Goal: Communication & Community: Connect with others

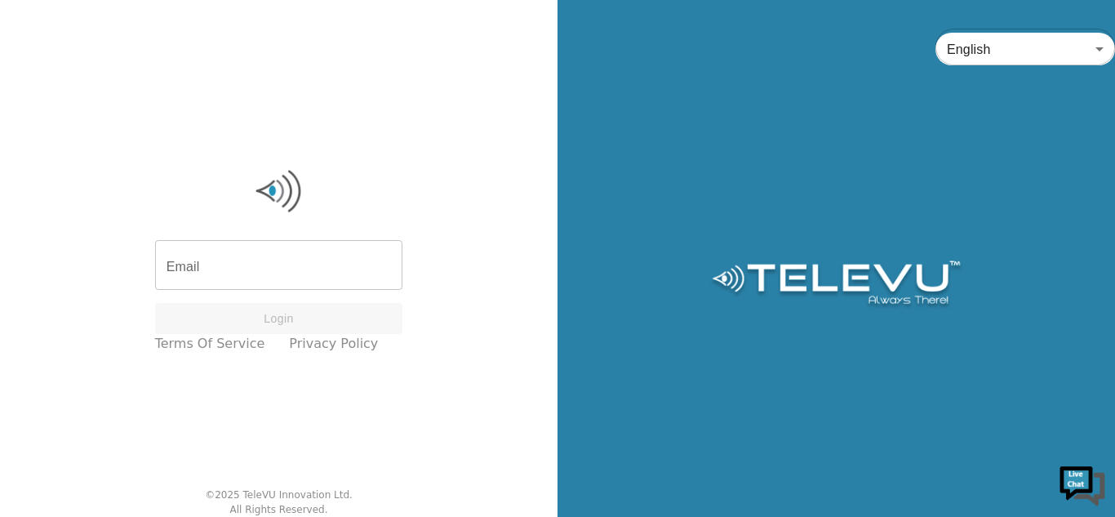
click at [239, 259] on input "Email" at bounding box center [279, 267] width 248 height 46
type input "oduorvincent17@gmail.com"
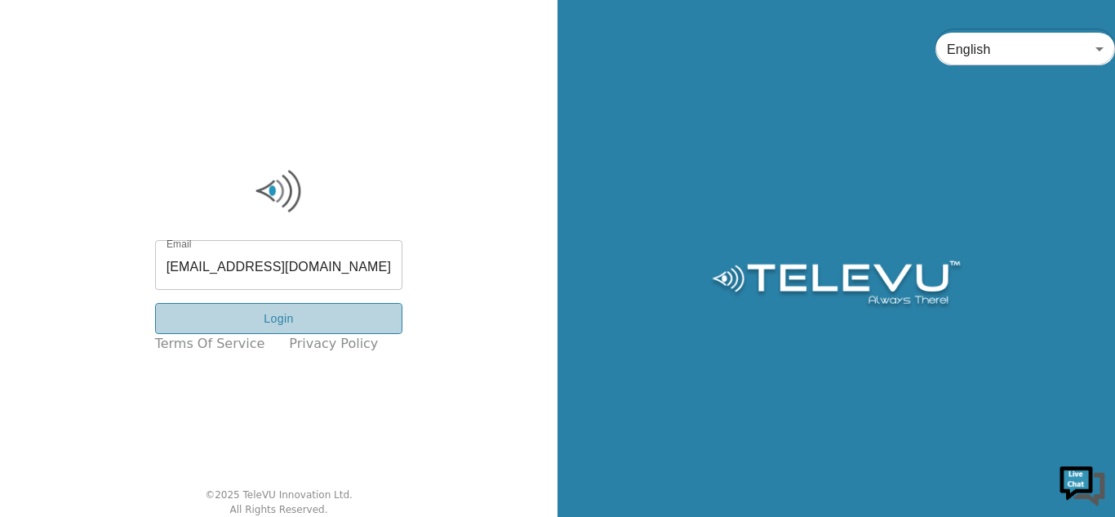
click at [308, 320] on button "Login" at bounding box center [279, 319] width 248 height 32
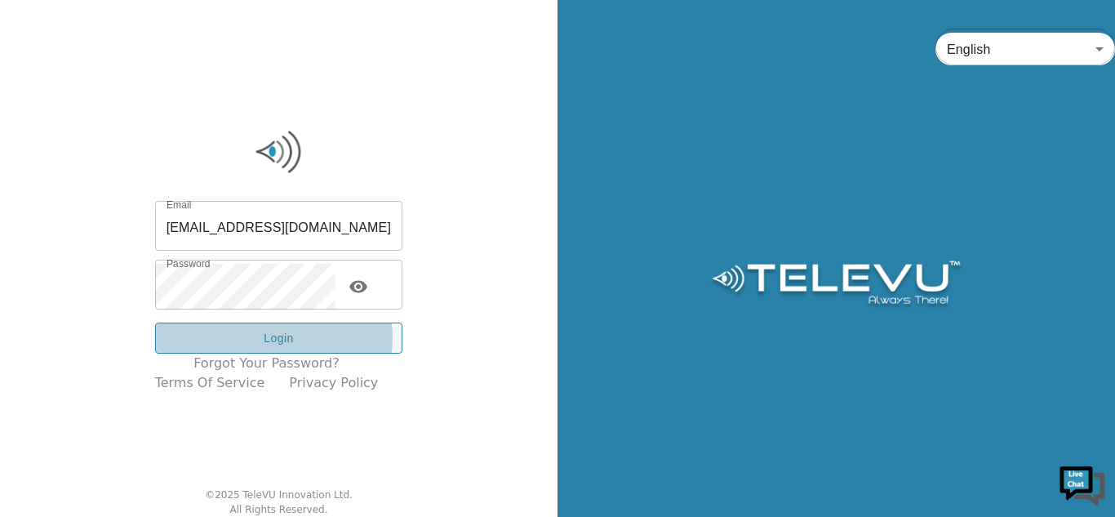
click at [286, 338] on button "Login" at bounding box center [279, 338] width 248 height 32
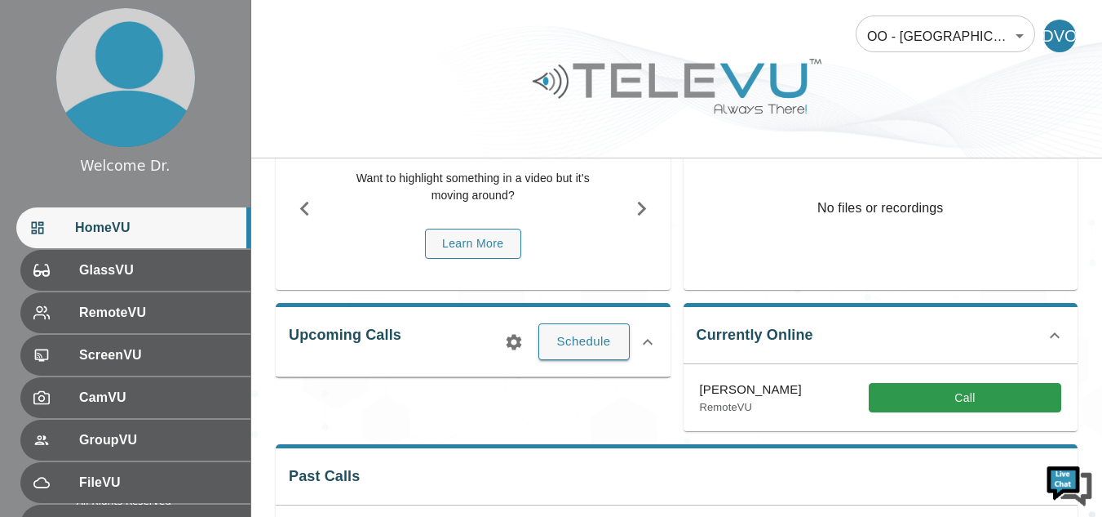
scroll to position [142, 0]
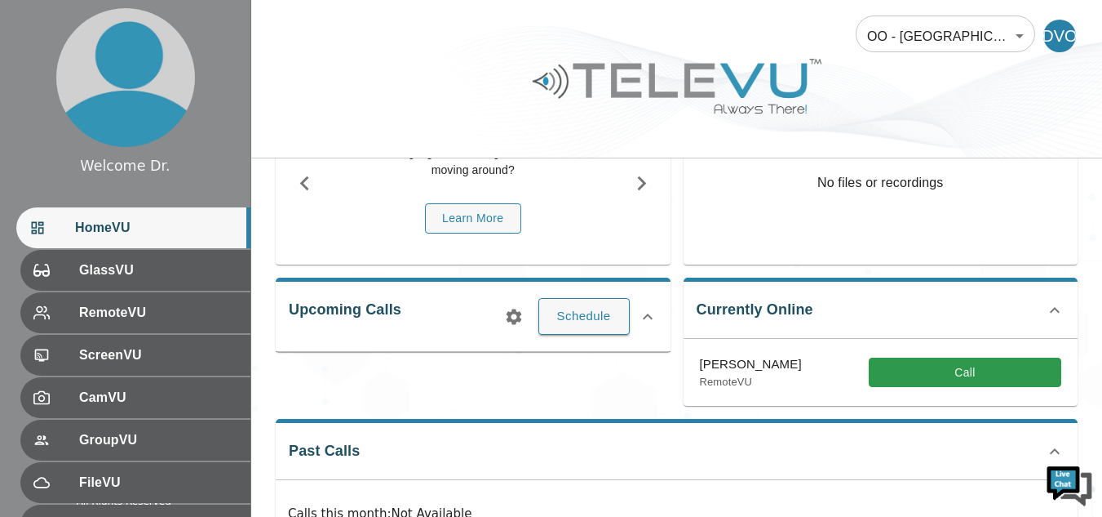
click at [973, 367] on button "Call" at bounding box center [965, 372] width 193 height 30
click at [933, 379] on button "Call" at bounding box center [965, 372] width 193 height 30
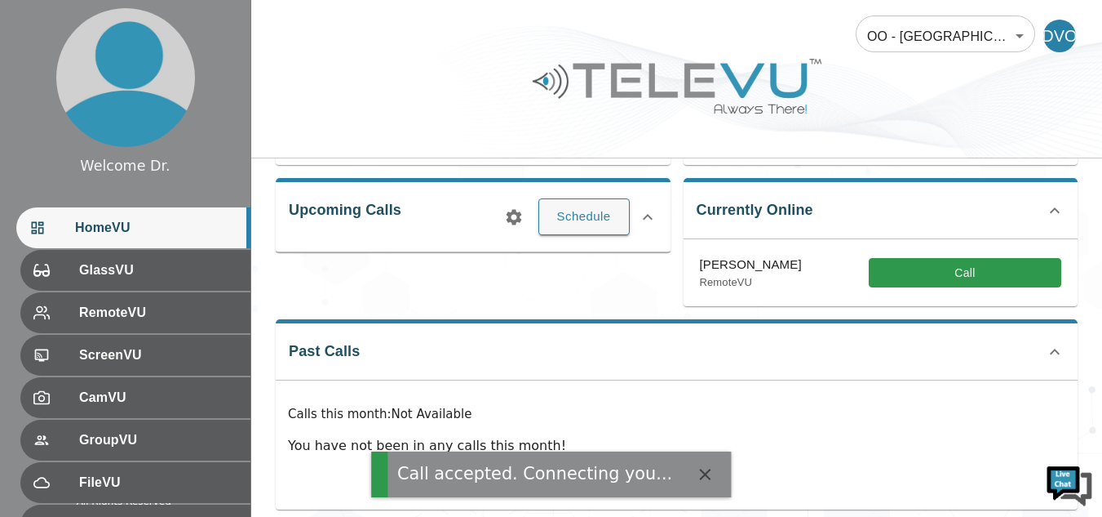
scroll to position [259, 0]
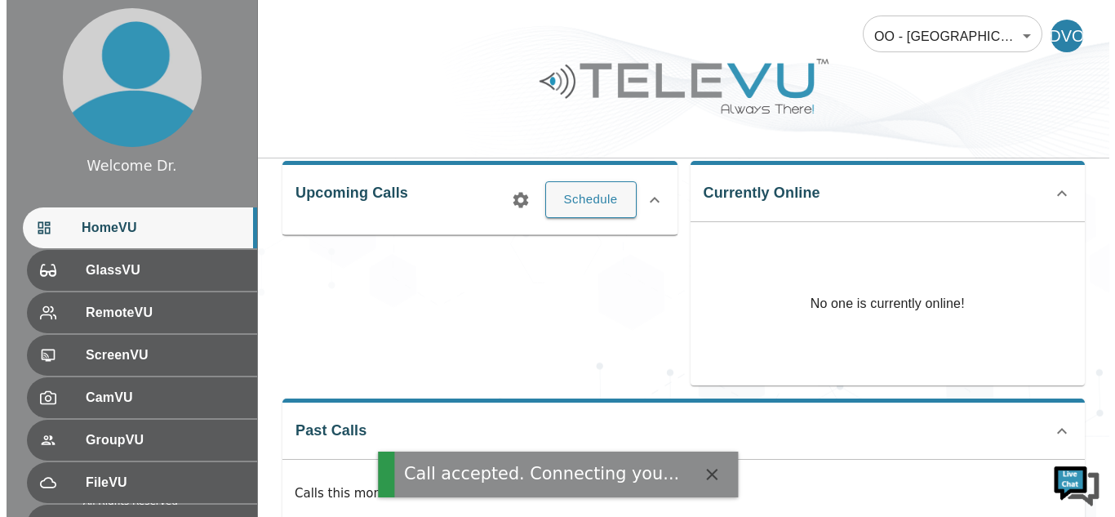
drag, startPoint x: 1109, startPoint y: 325, endPoint x: 968, endPoint y: 246, distance: 161.5
click at [968, 246] on html "Call accepted. Connecting you..." at bounding box center [551, 177] width 1102 height 872
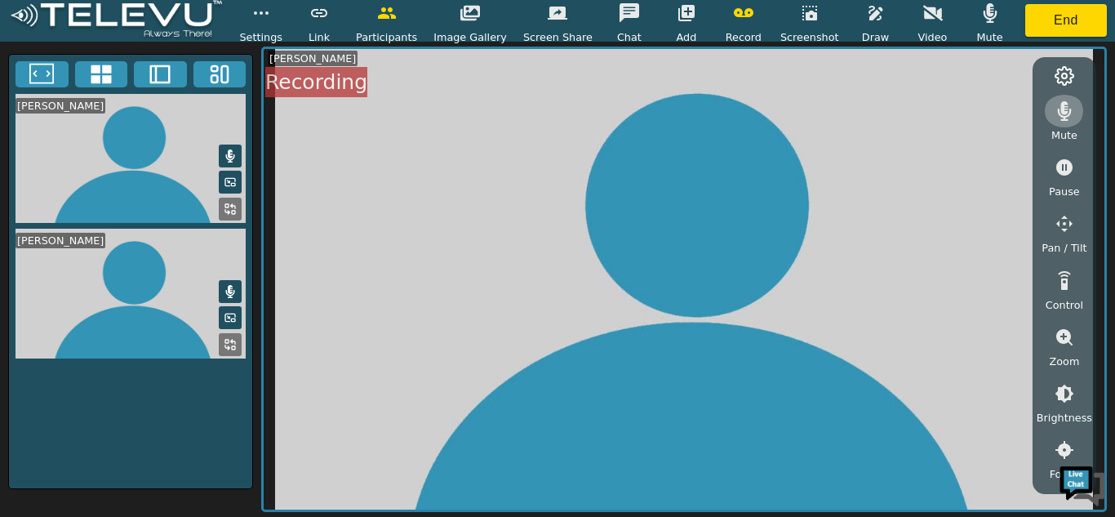
click at [1062, 116] on icon "button" at bounding box center [1065, 111] width 14 height 20
click at [229, 151] on icon at bounding box center [230, 155] width 9 height 13
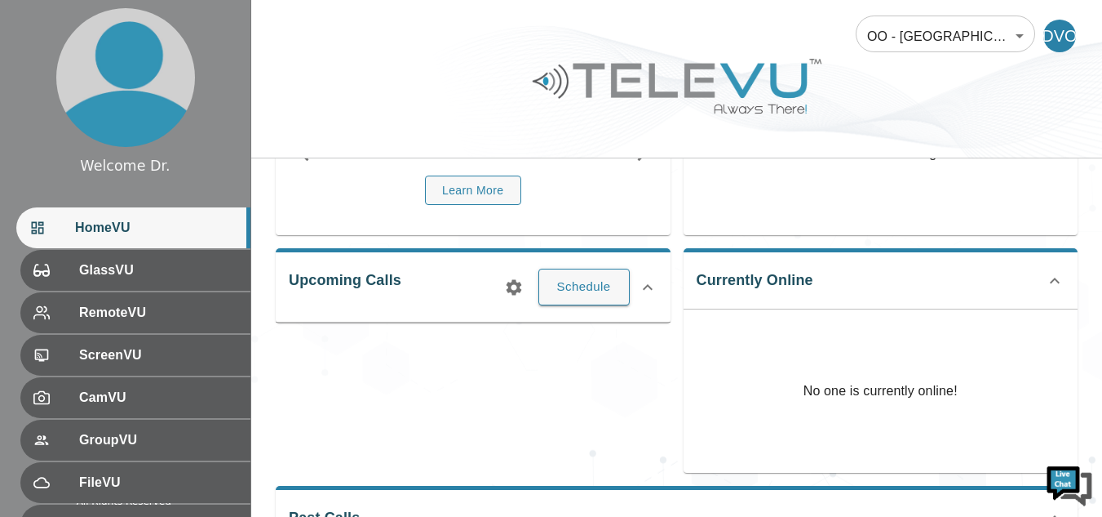
scroll to position [302, 0]
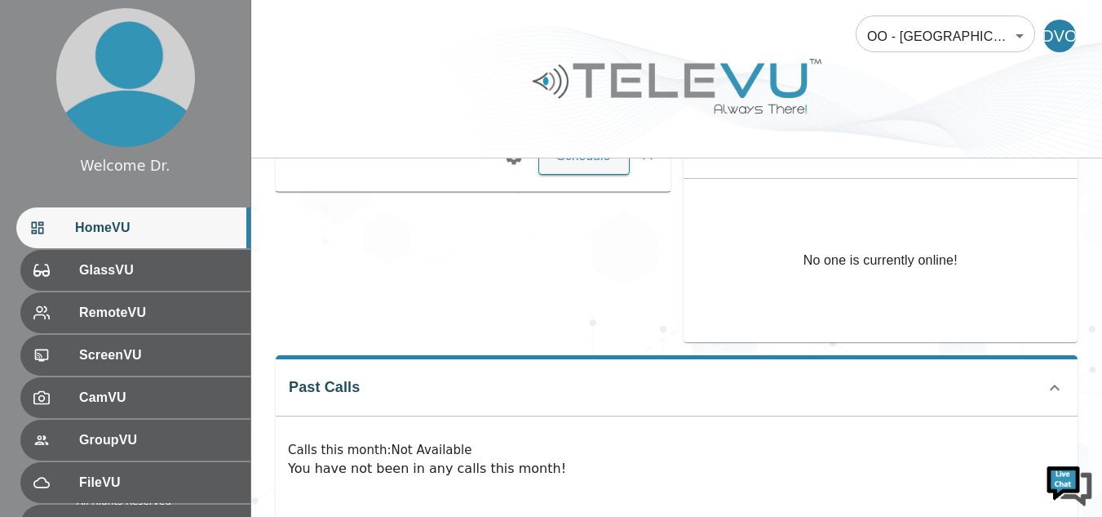
click at [1089, 386] on div "Did You Know? I want to see more than one video feed at a time We've thought of…" at bounding box center [676, 200] width 851 height 688
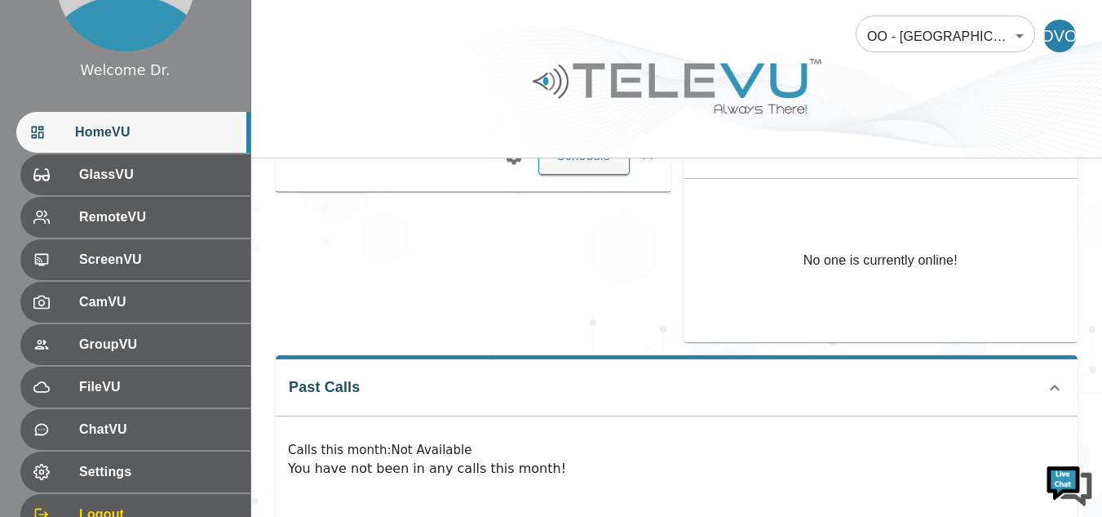
scroll to position [94, 0]
click at [253, 317] on div "Did You Know? I want to see more than one video feed at a time We've thought of…" at bounding box center [676, 200] width 851 height 688
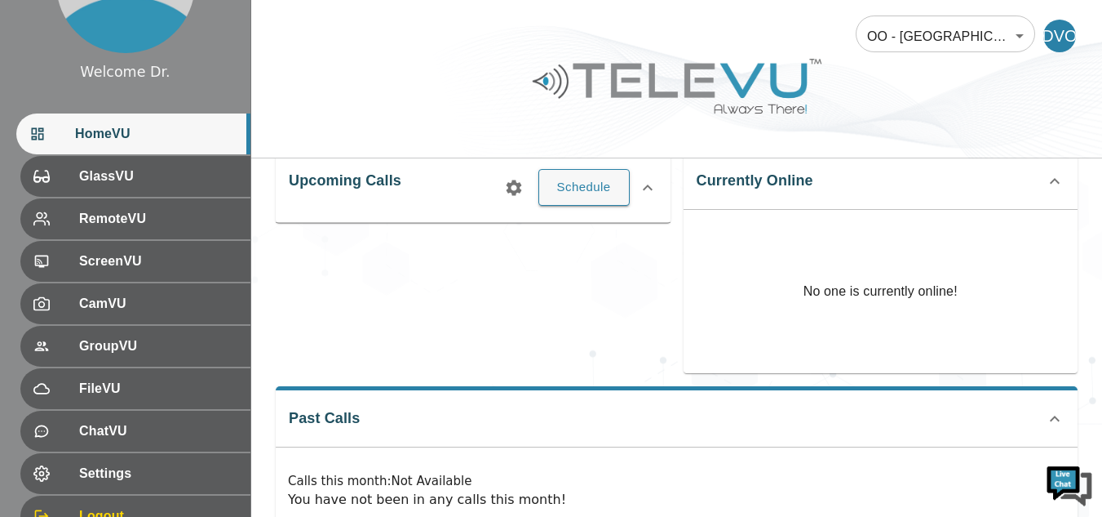
scroll to position [277, 0]
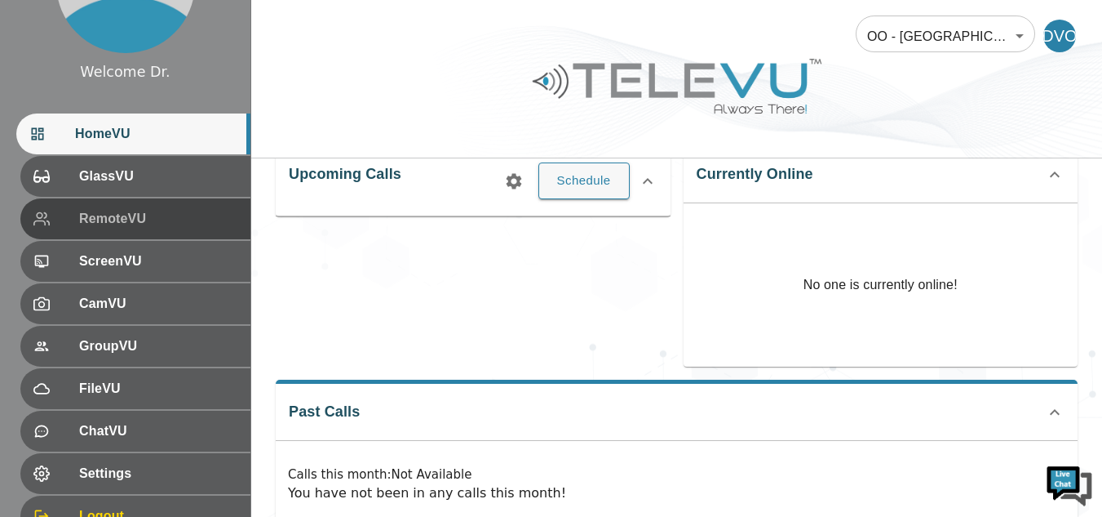
click at [112, 225] on span "RemoteVU" at bounding box center [158, 219] width 158 height 20
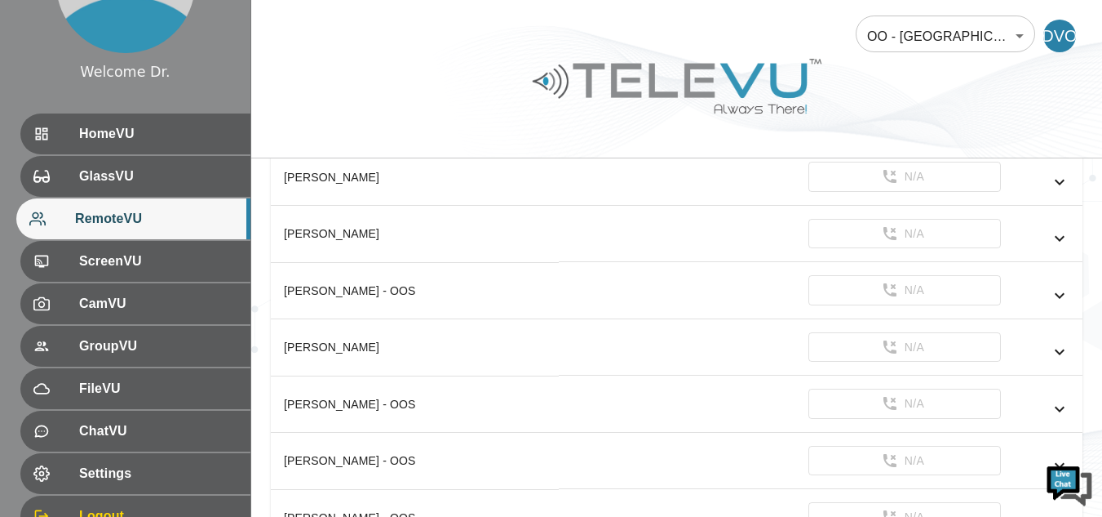
scroll to position [465, 0]
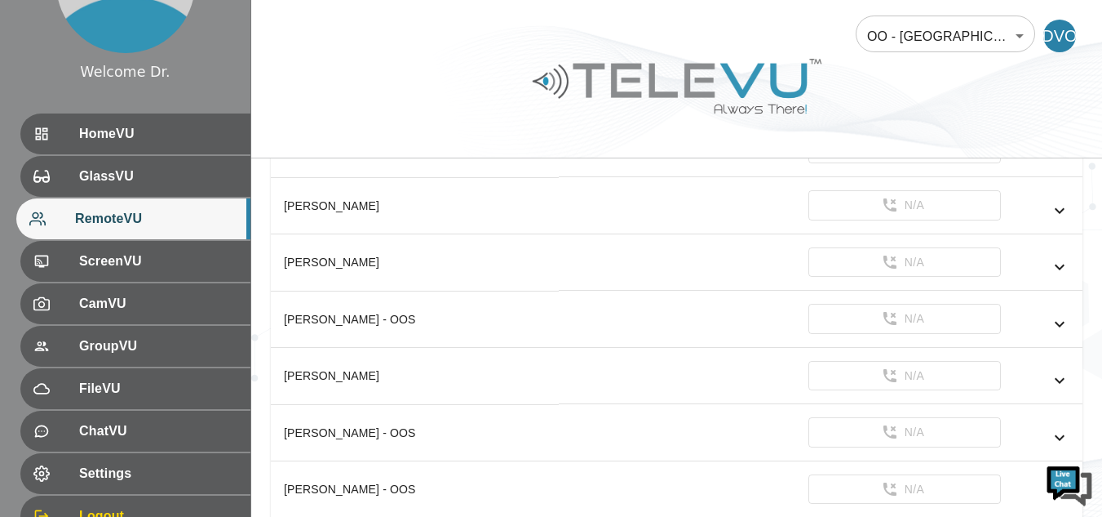
click at [1062, 206] on icon "simple table" at bounding box center [1060, 211] width 20 height 20
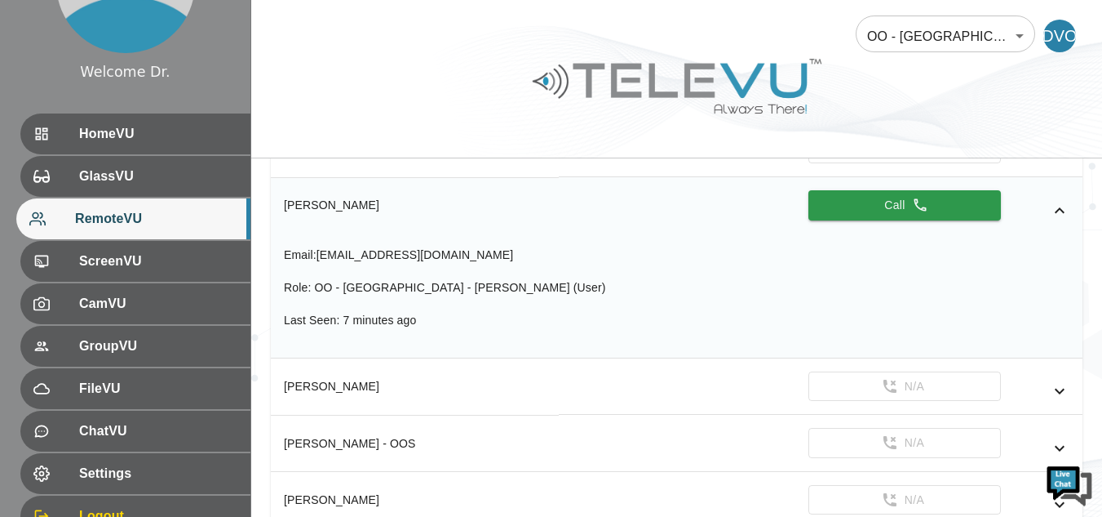
click at [890, 202] on button "Call" at bounding box center [905, 205] width 193 height 30
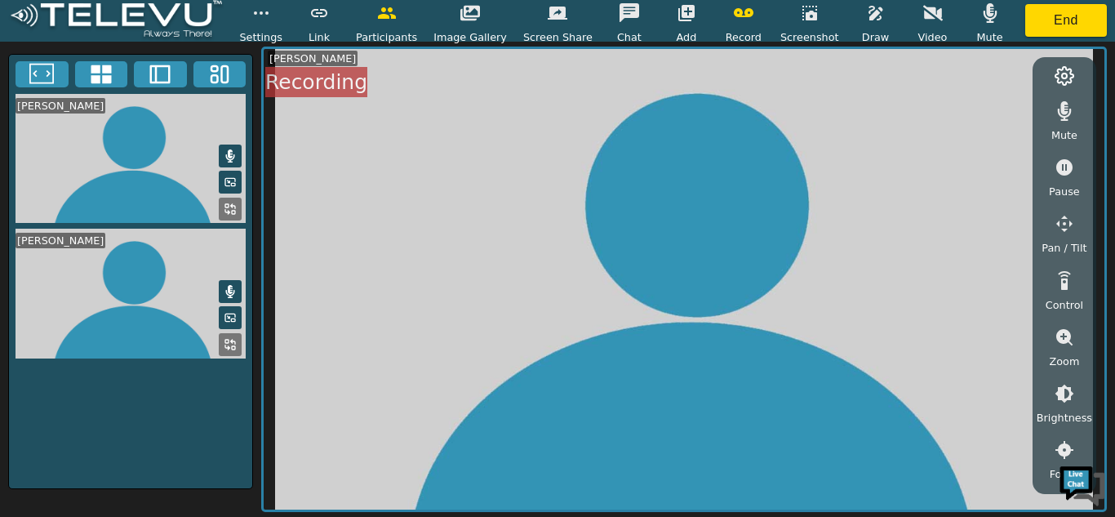
click at [923, 19] on icon "button" at bounding box center [933, 13] width 20 height 20
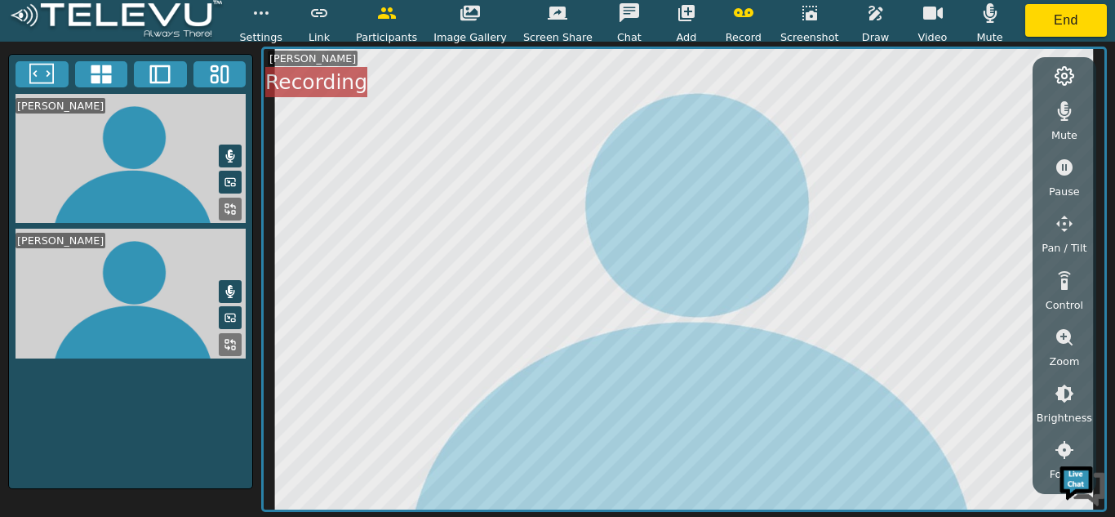
click at [120, 282] on video at bounding box center [130, 293] width 243 height 130
click at [1098, 286] on video at bounding box center [684, 279] width 841 height 460
click at [330, 39] on span "Link" at bounding box center [318, 37] width 21 height 16
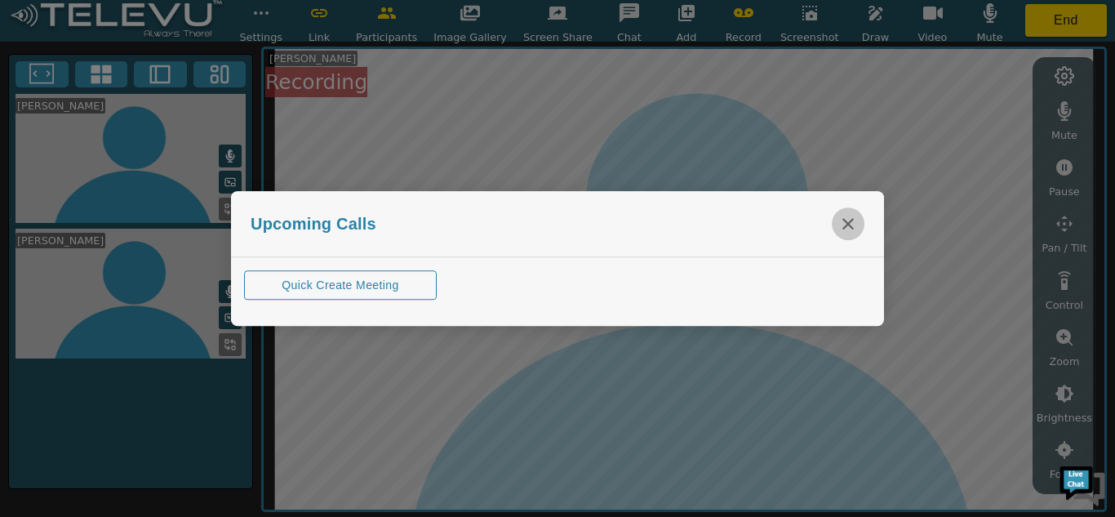
click at [848, 219] on icon "close" at bounding box center [848, 224] width 20 height 20
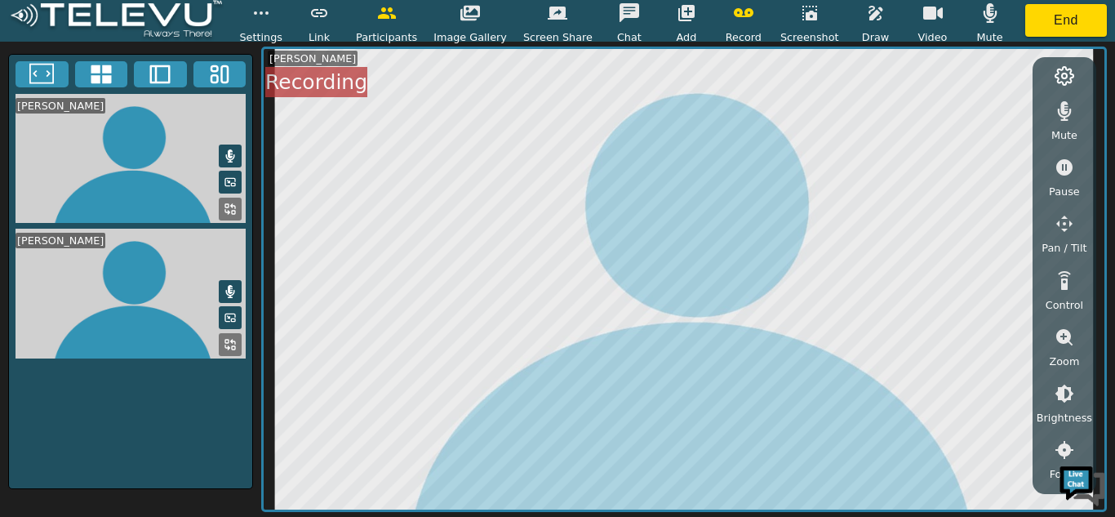
click at [396, 16] on icon "button" at bounding box center [387, 12] width 18 height 11
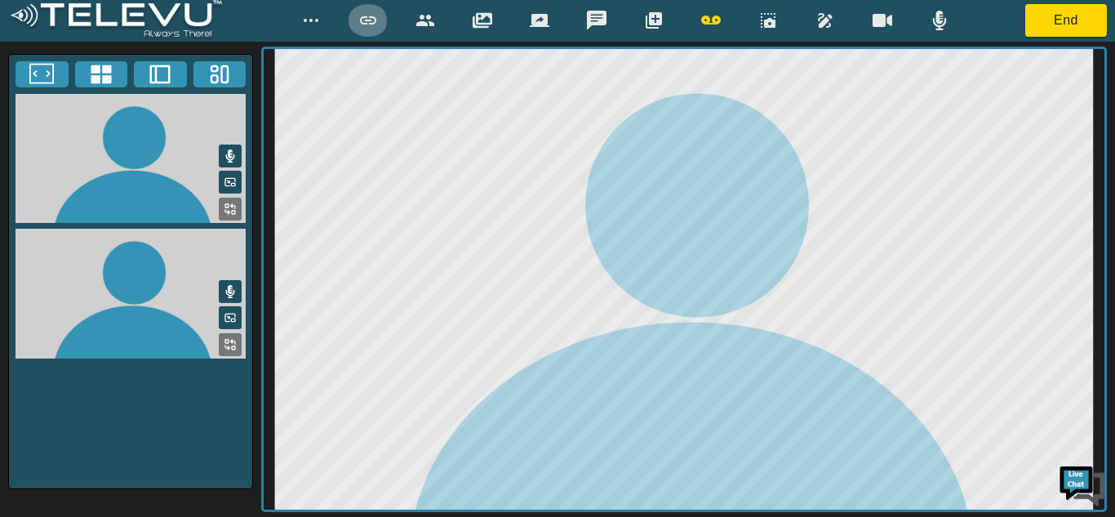
click at [371, 20] on icon "button" at bounding box center [368, 21] width 20 height 20
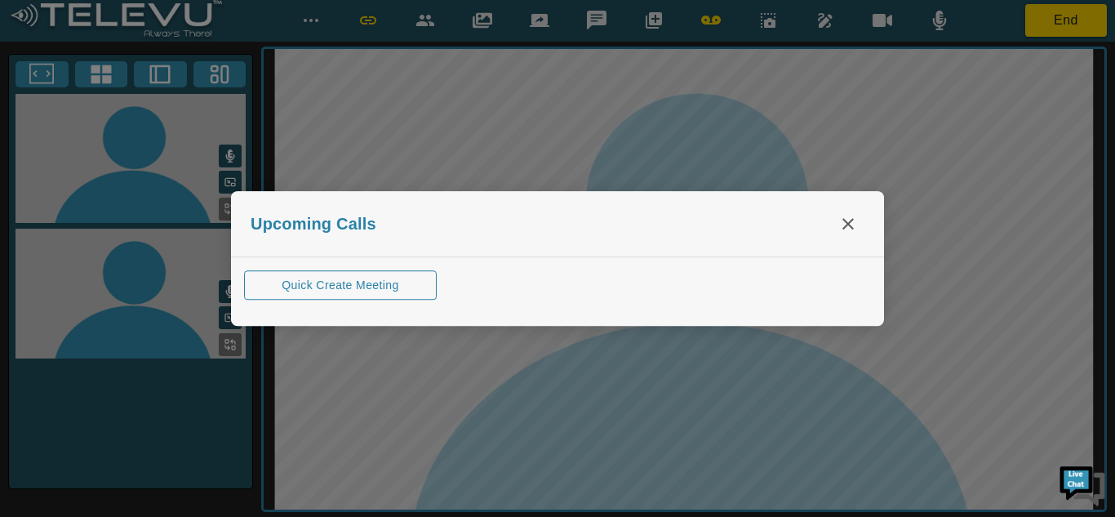
click at [848, 222] on icon "close" at bounding box center [848, 224] width 20 height 20
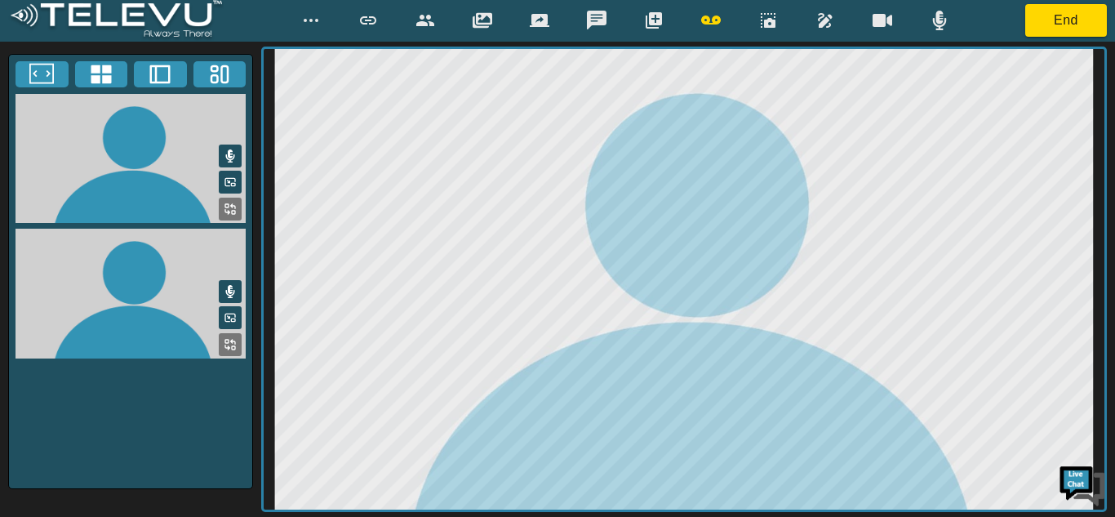
click at [230, 204] on icon at bounding box center [230, 208] width 13 height 13
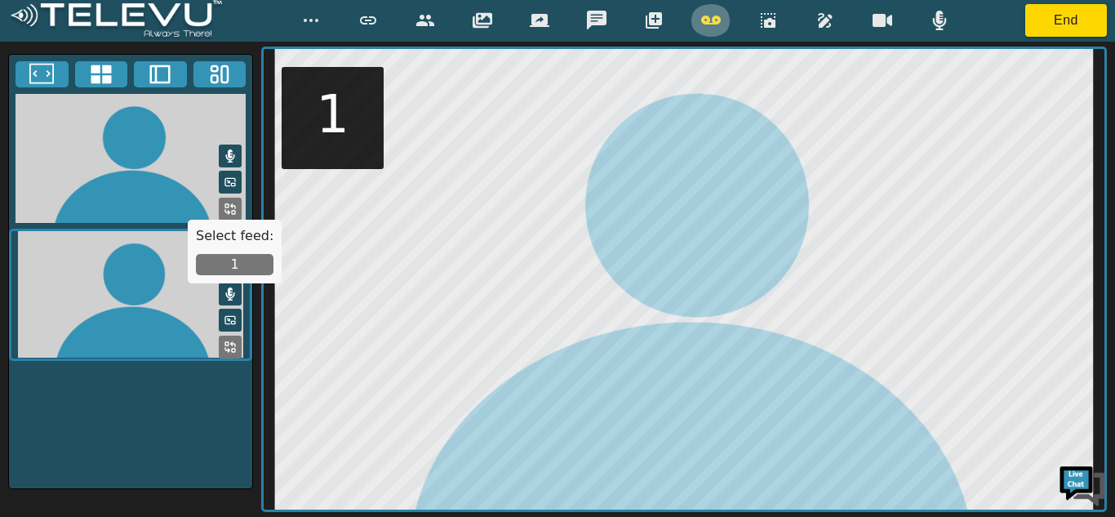
click at [713, 14] on icon "button" at bounding box center [711, 21] width 20 height 20
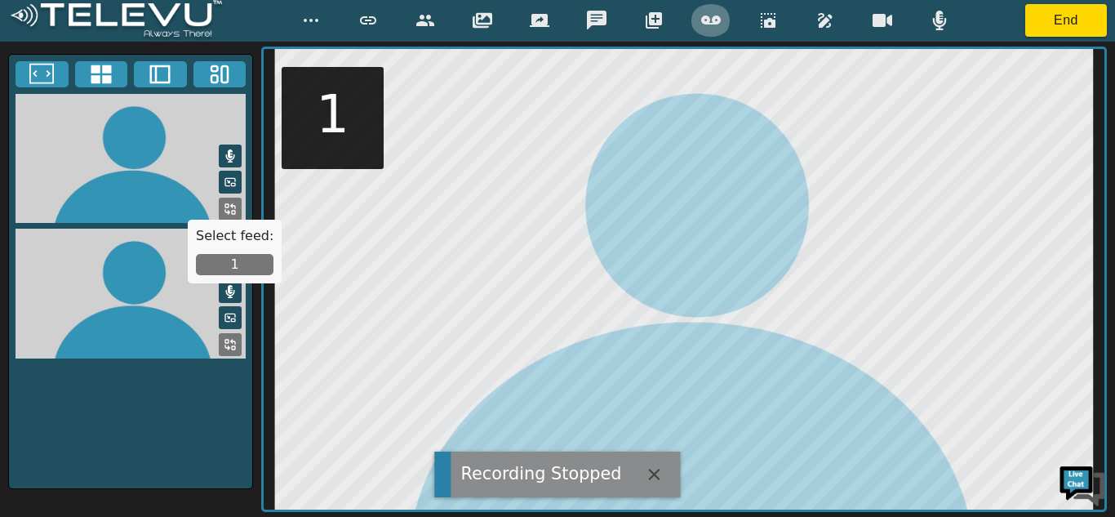
click at [713, 14] on icon "button" at bounding box center [711, 21] width 20 height 20
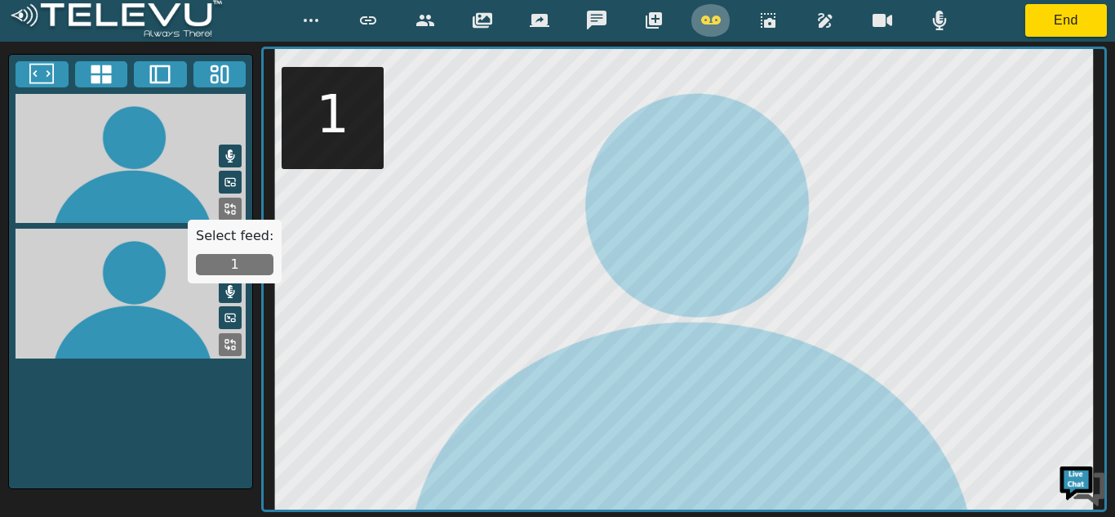
click at [710, 19] on icon "button" at bounding box center [711, 21] width 20 height 20
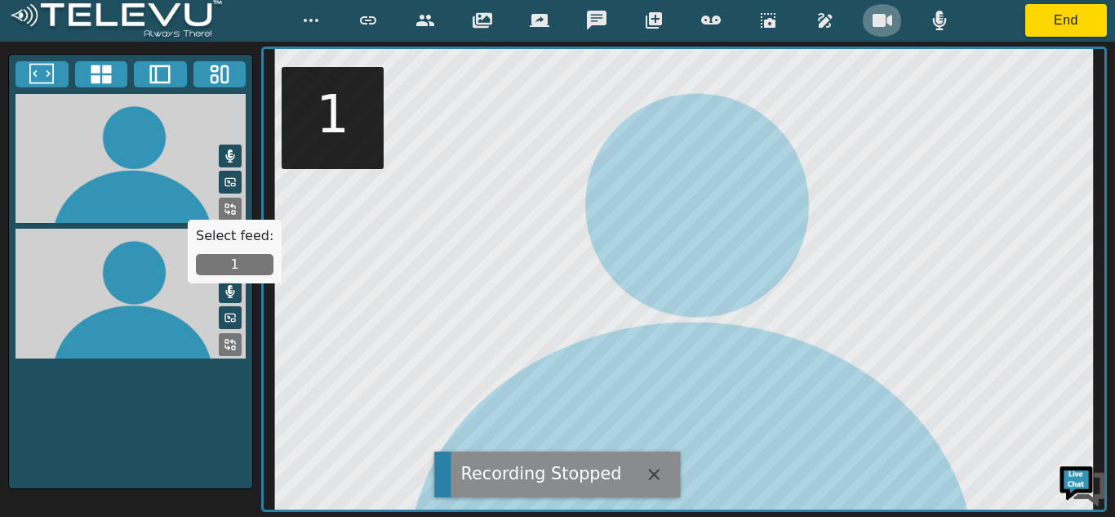
click at [877, 12] on icon "button" at bounding box center [882, 21] width 20 height 20
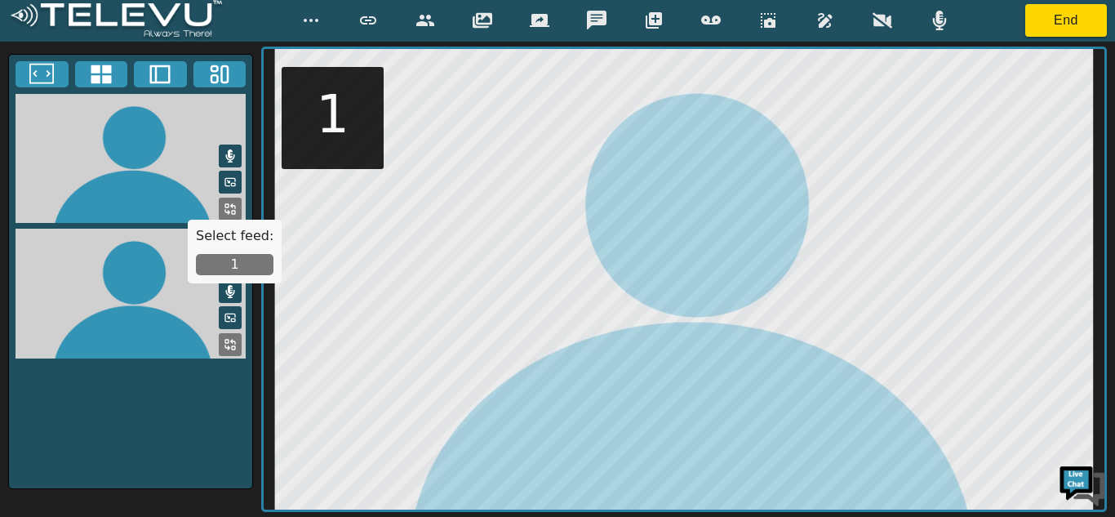
click at [224, 149] on icon at bounding box center [230, 155] width 13 height 13
click at [232, 286] on icon at bounding box center [230, 291] width 13 height 13
click at [225, 233] on h5 "Select feed:" at bounding box center [235, 236] width 78 height 16
click at [430, 11] on icon "button" at bounding box center [425, 21] width 20 height 20
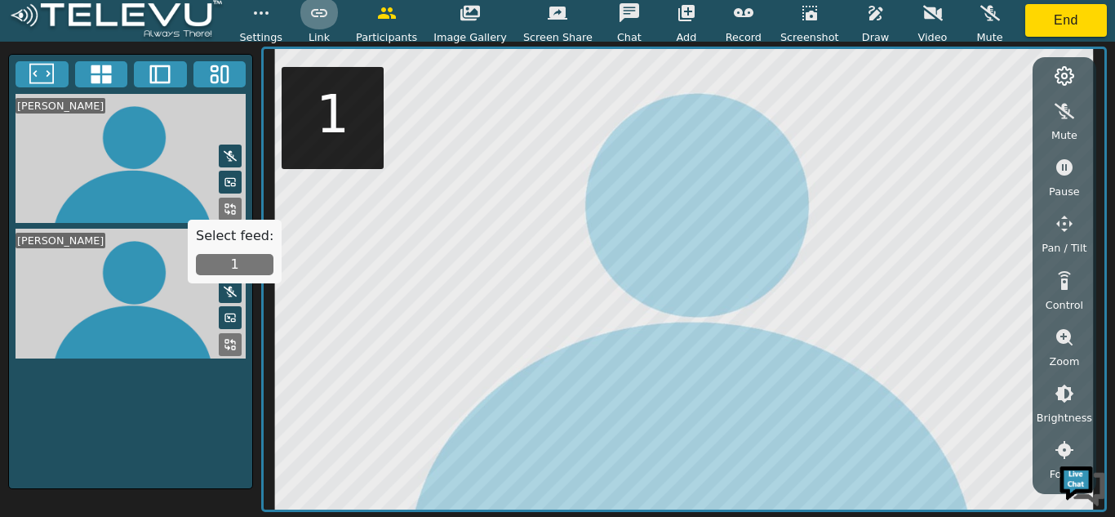
click at [329, 20] on icon "button" at bounding box center [319, 13] width 20 height 20
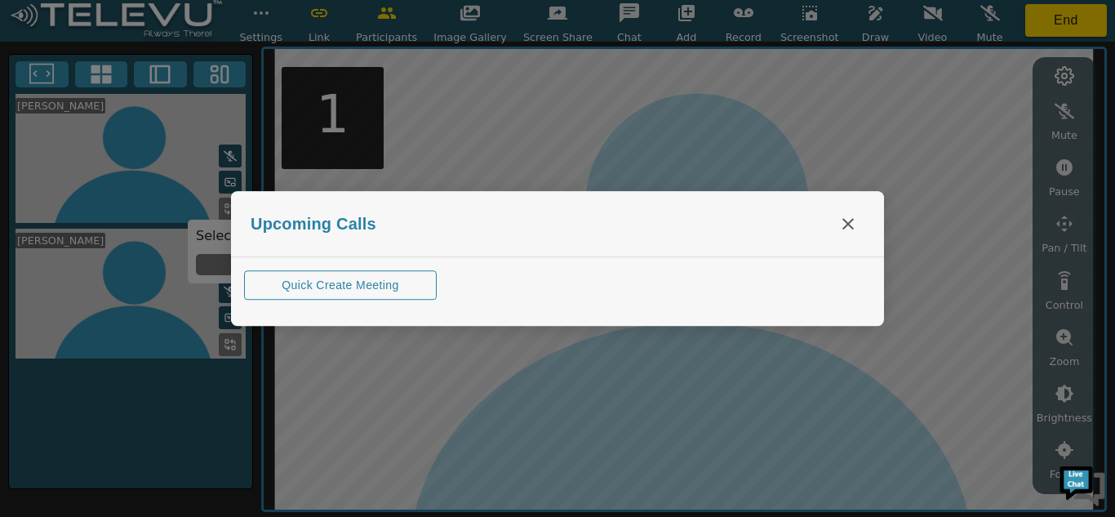
click at [849, 223] on icon "close" at bounding box center [847, 223] width 11 height 11
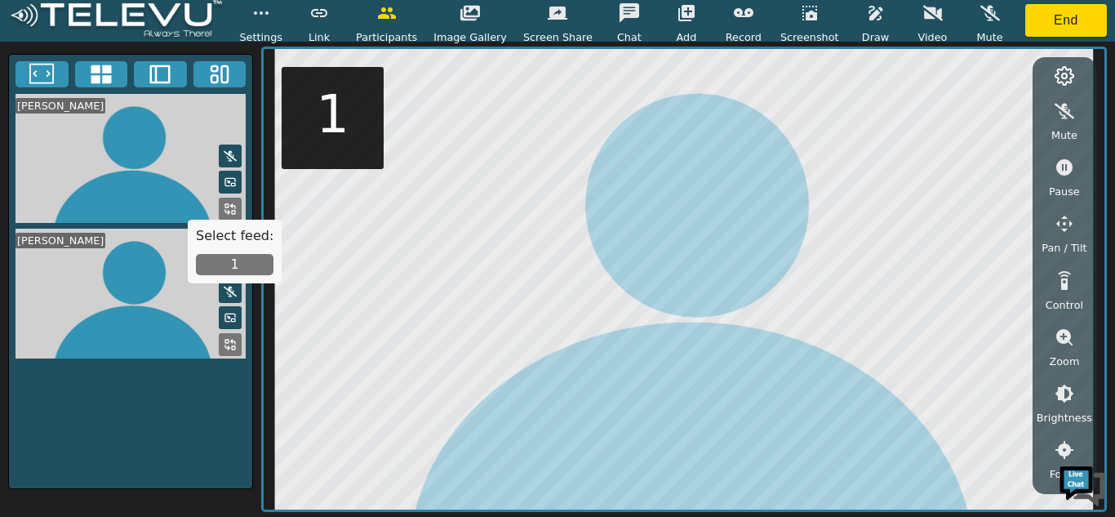
click at [230, 293] on icon at bounding box center [230, 291] width 13 height 11
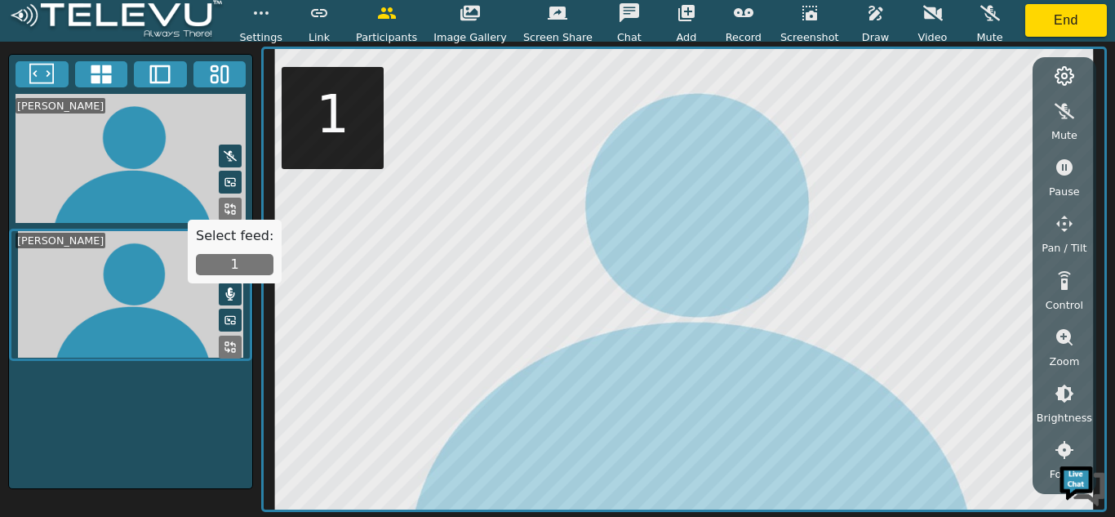
click at [237, 255] on button "1" at bounding box center [235, 264] width 78 height 21
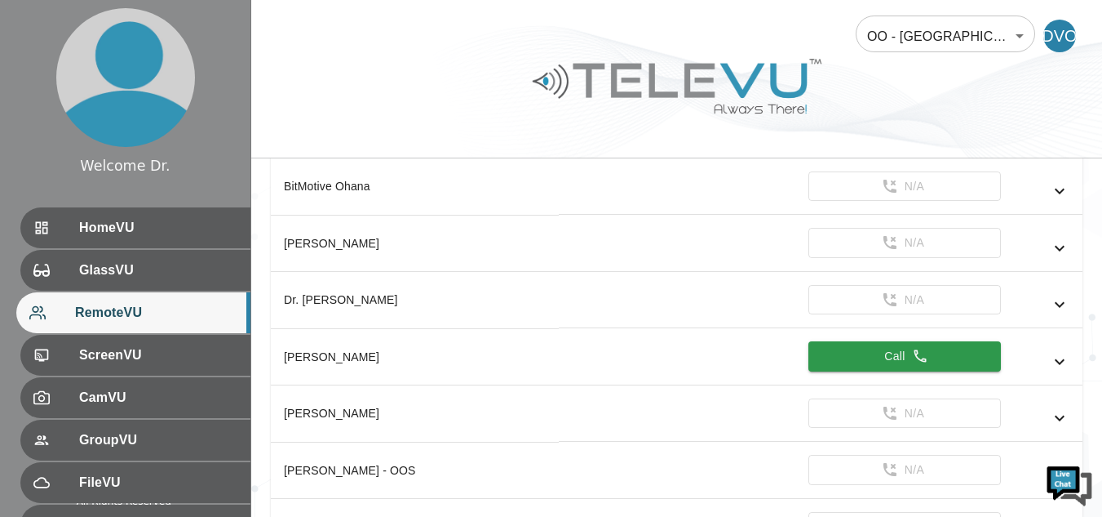
scroll to position [320, 0]
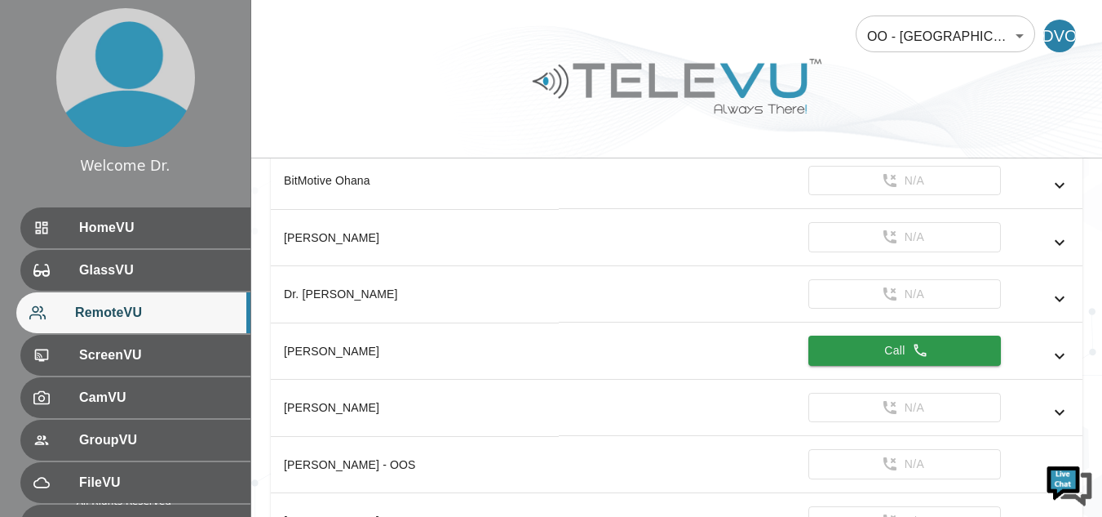
click at [874, 347] on button "Call" at bounding box center [905, 350] width 193 height 30
click at [943, 357] on button "Calling" at bounding box center [905, 350] width 193 height 30
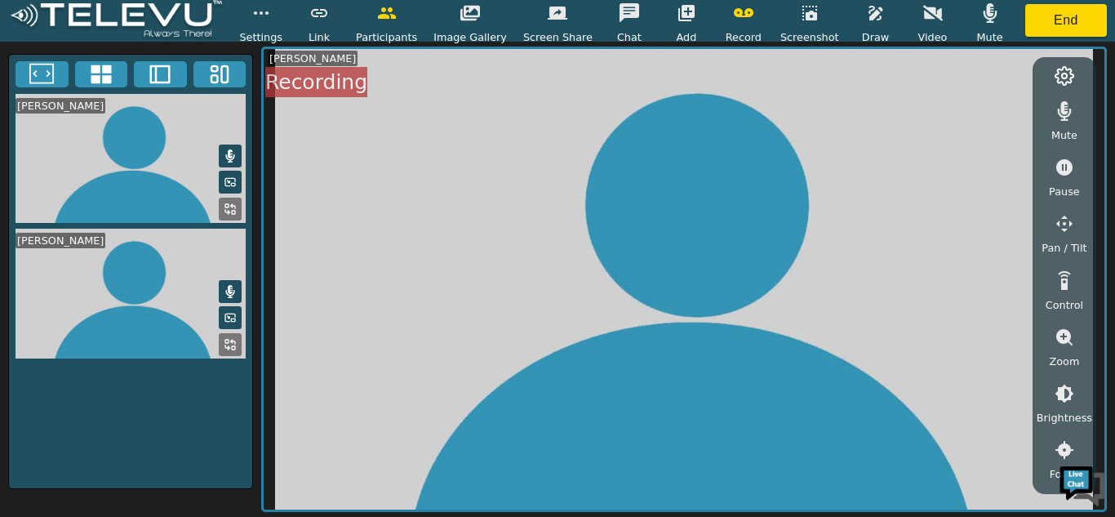
click at [225, 315] on icon at bounding box center [230, 316] width 10 height 7
click at [234, 315] on icon at bounding box center [230, 317] width 13 height 13
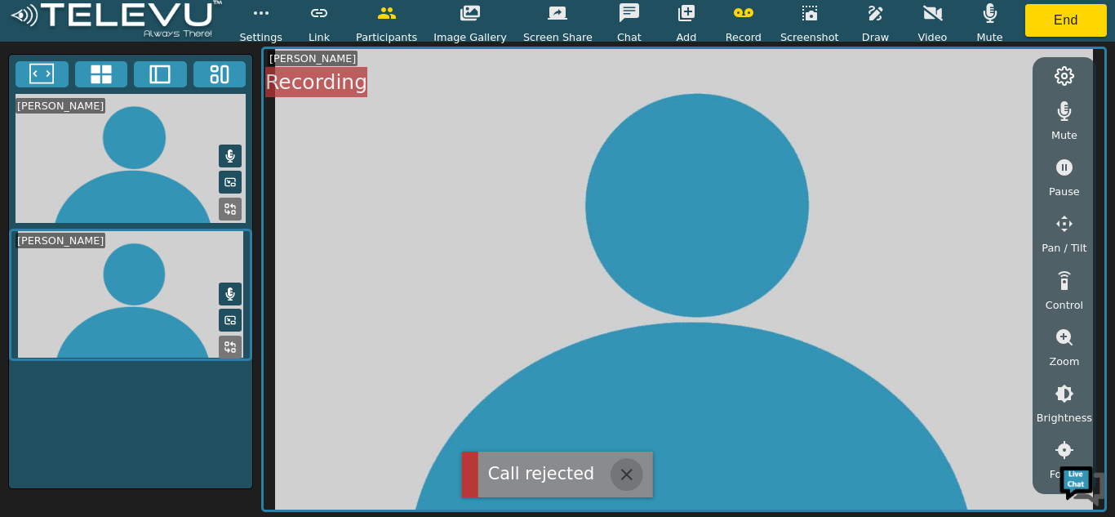
click at [622, 472] on icon "button" at bounding box center [626, 473] width 11 height 11
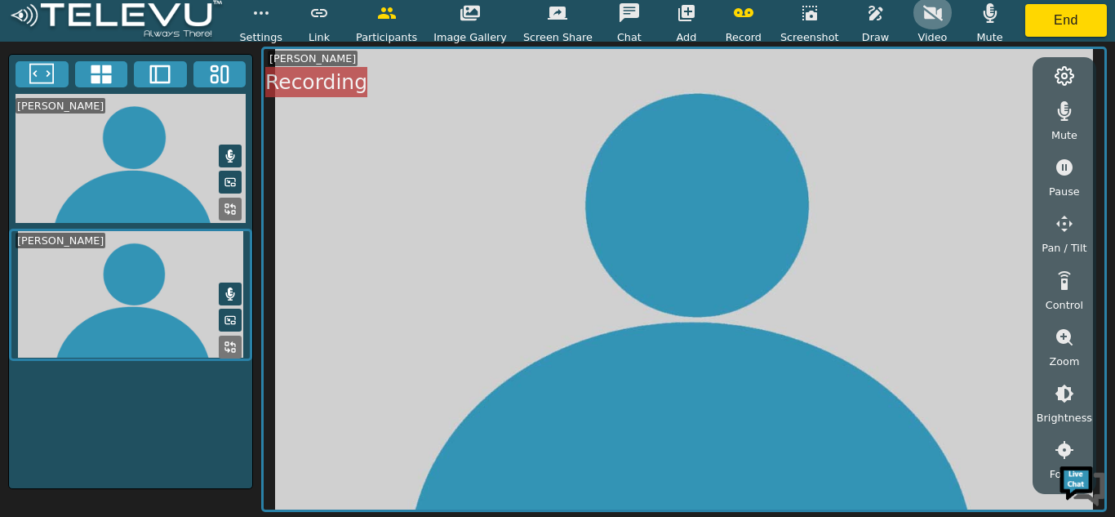
click at [923, 16] on icon "button" at bounding box center [933, 13] width 20 height 16
click at [923, 16] on icon "button" at bounding box center [933, 13] width 20 height 13
click at [676, 19] on icon "button" at bounding box center [686, 13] width 20 height 20
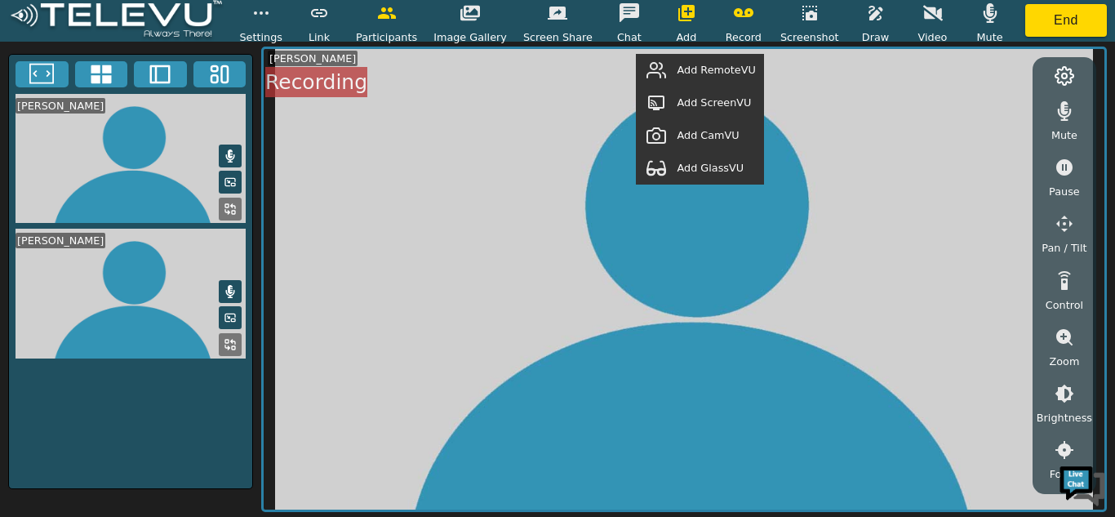
click at [716, 66] on span "Add RemoteVU" at bounding box center [715, 70] width 78 height 16
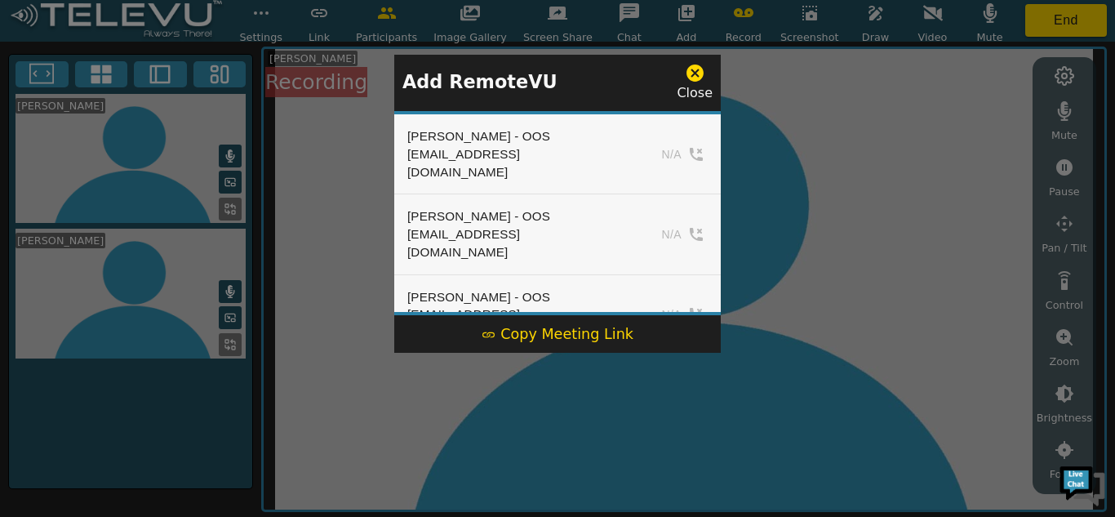
scroll to position [862, 0]
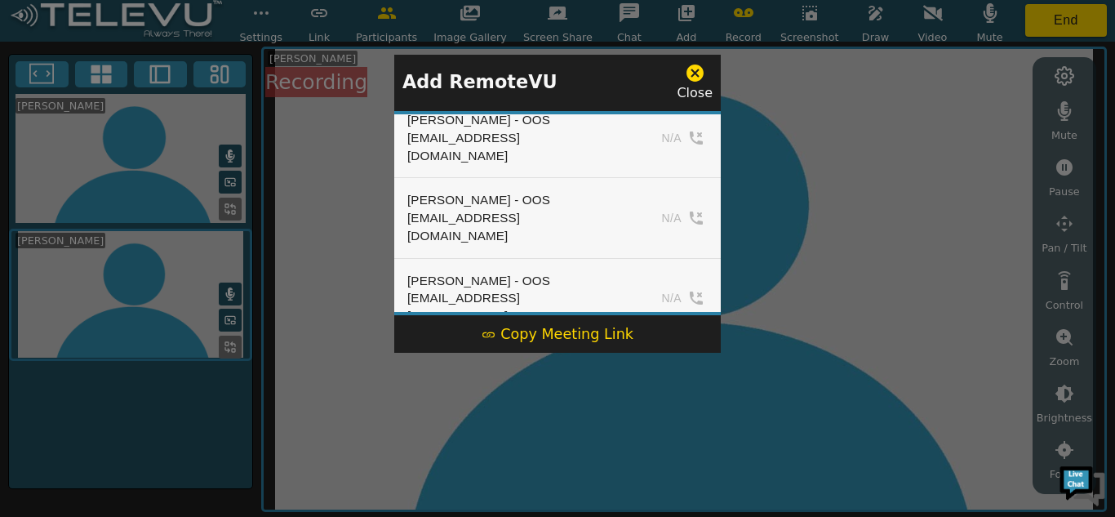
click at [736, 259] on div at bounding box center [557, 258] width 1115 height 517
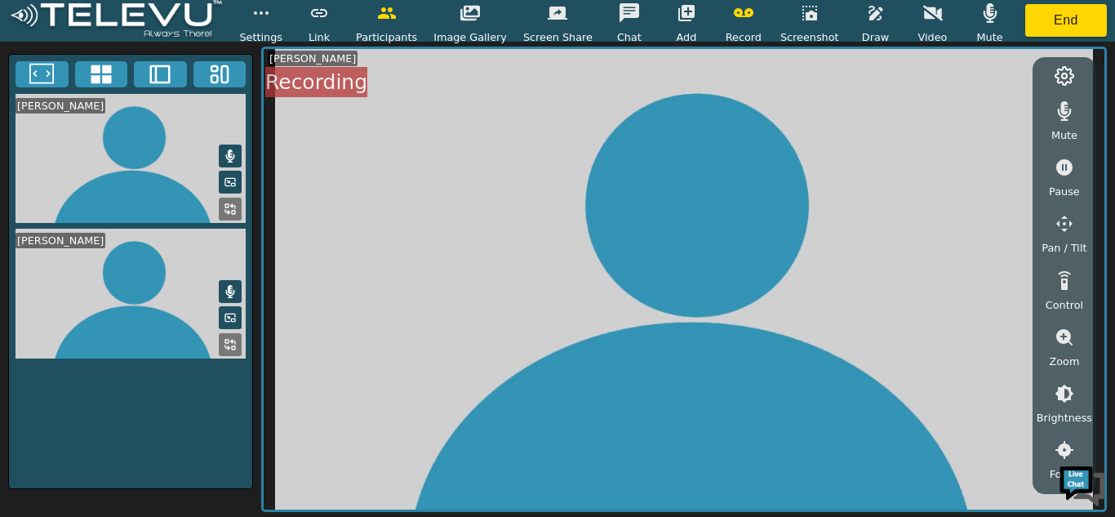
click at [397, 20] on icon "button" at bounding box center [387, 13] width 20 height 20
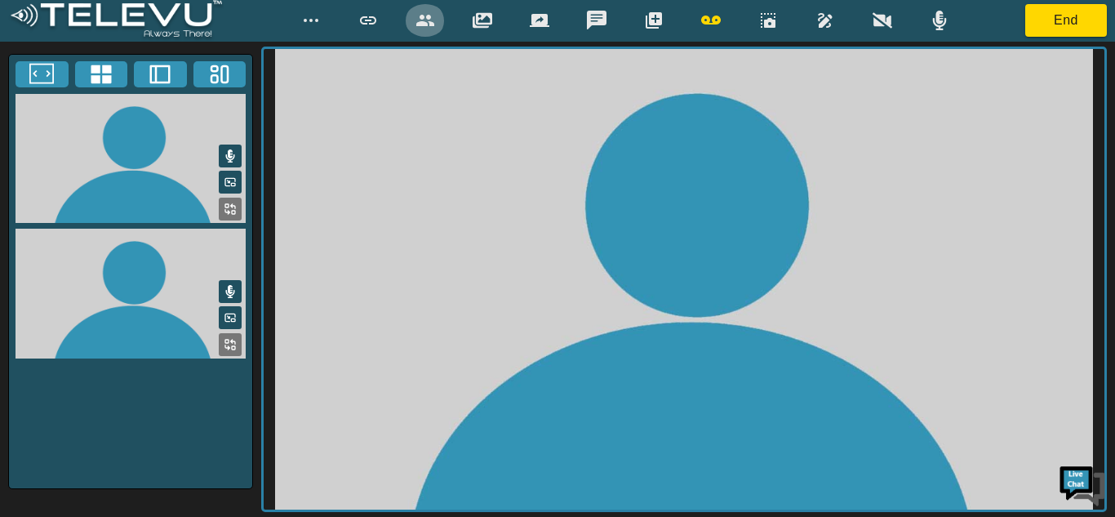
click at [428, 20] on icon "button" at bounding box center [425, 21] width 20 height 20
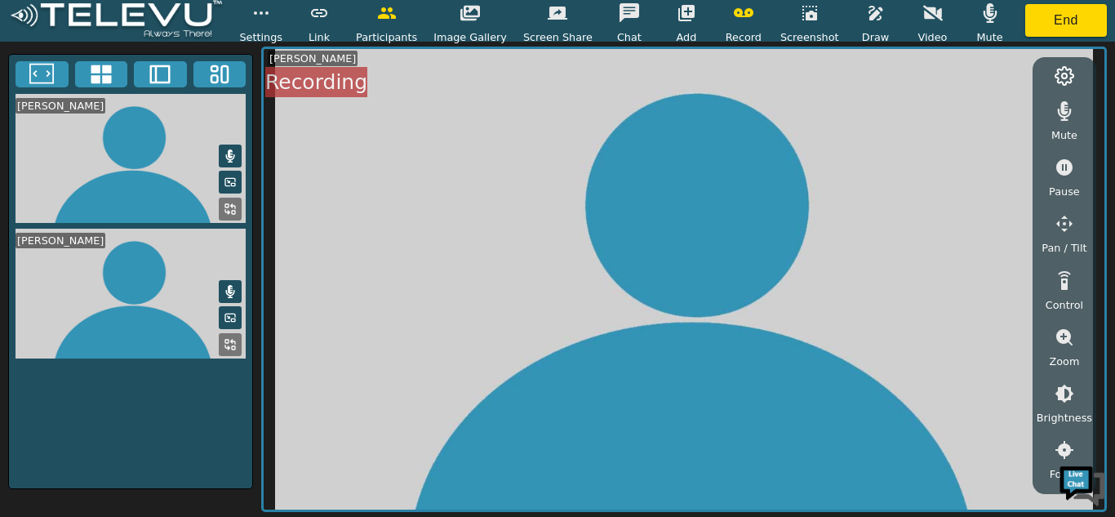
click at [676, 11] on icon "button" at bounding box center [686, 13] width 20 height 20
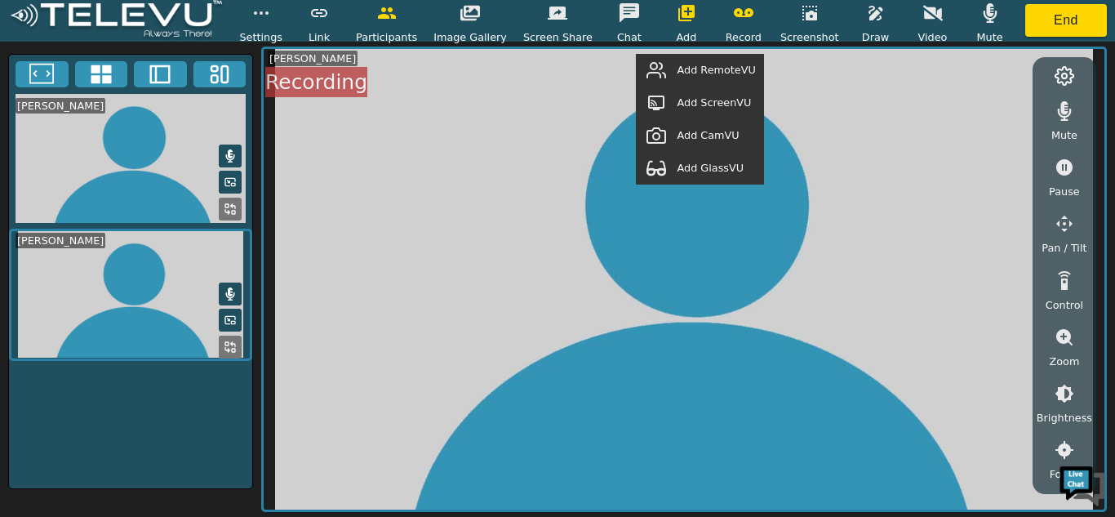
click at [710, 68] on span "Add RemoteVU" at bounding box center [715, 70] width 78 height 16
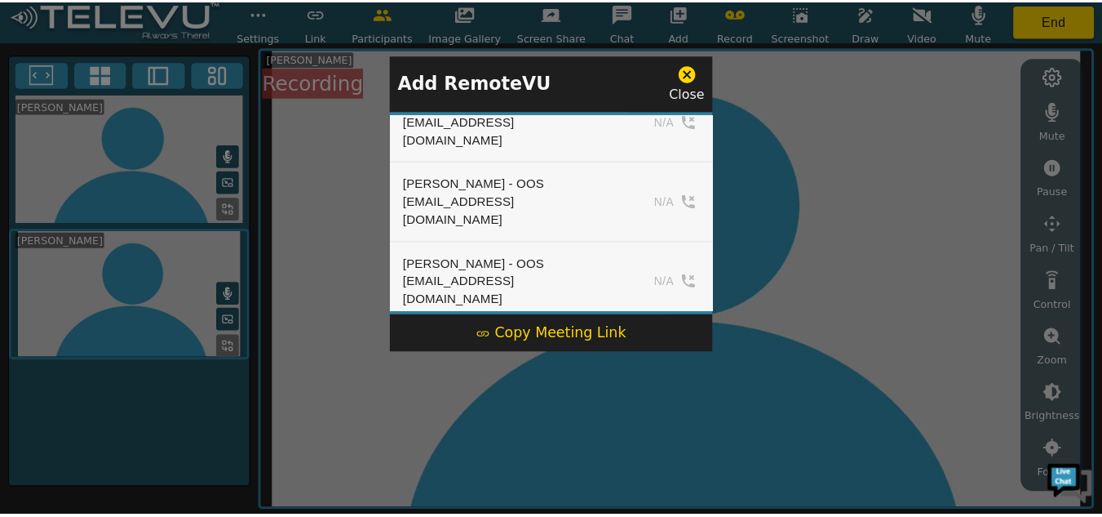
scroll to position [920, 0]
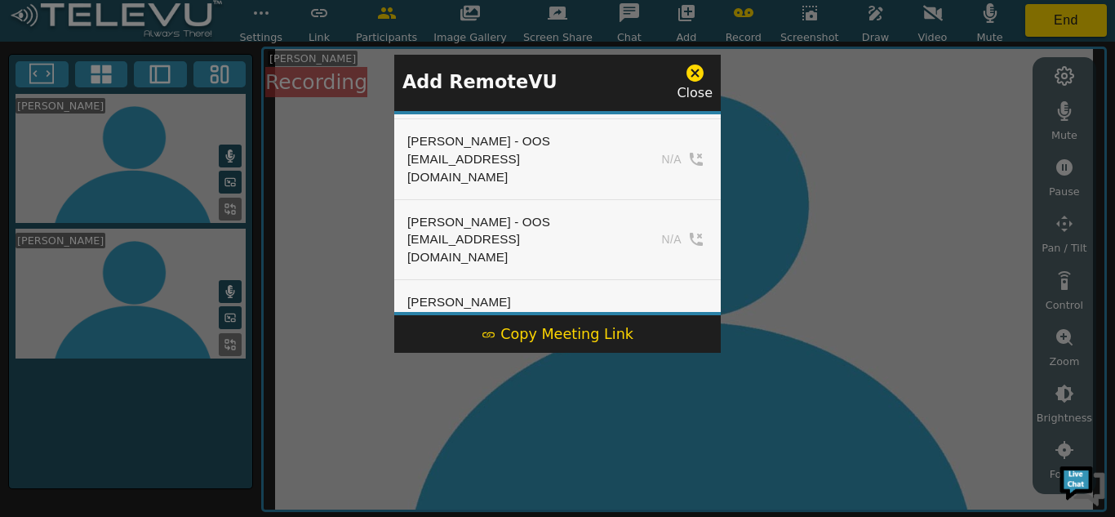
click at [672, 477] on button "Add" at bounding box center [674, 489] width 67 height 24
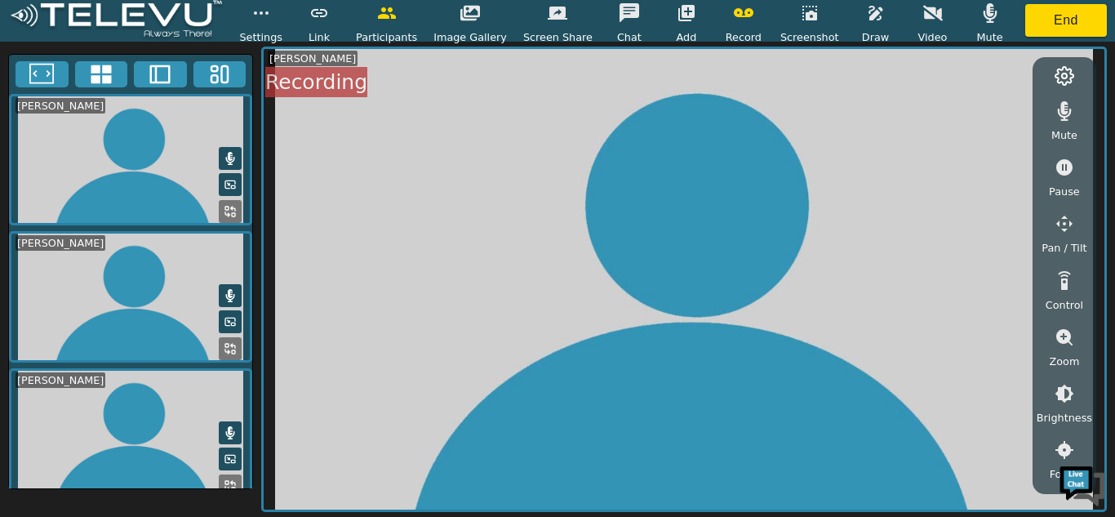
click at [923, 14] on icon "button" at bounding box center [933, 13] width 20 height 16
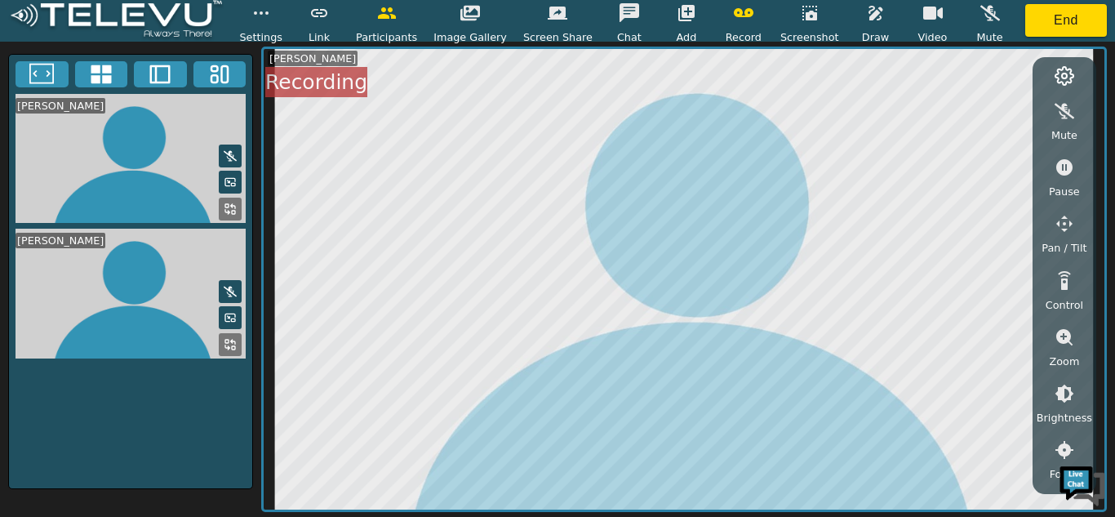
click at [228, 285] on icon at bounding box center [230, 291] width 13 height 13
click at [237, 156] on button at bounding box center [230, 155] width 23 height 23
click at [226, 154] on icon at bounding box center [230, 155] width 13 height 13
click at [228, 290] on icon at bounding box center [230, 291] width 13 height 13
click at [237, 158] on button at bounding box center [230, 155] width 23 height 23
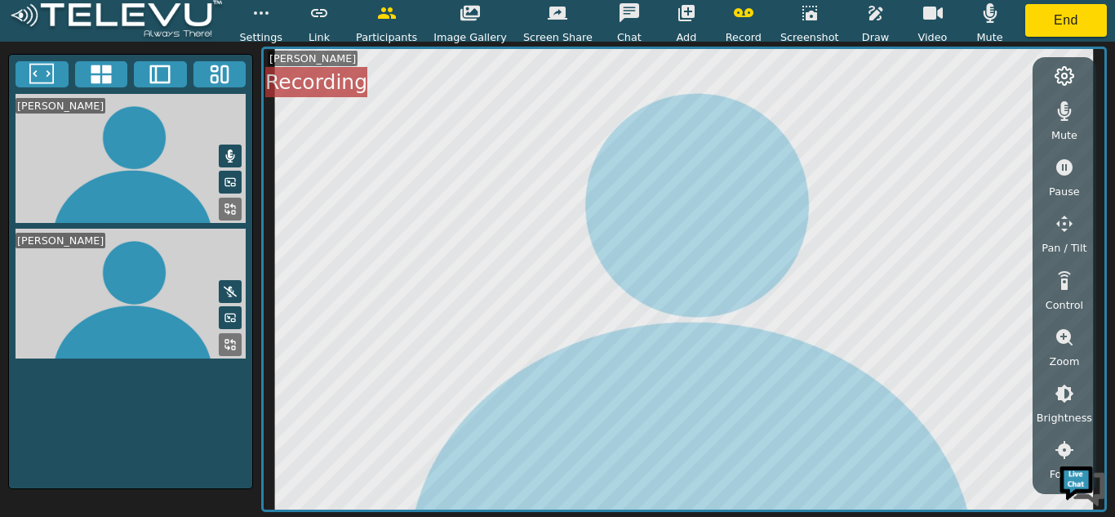
click at [224, 285] on icon at bounding box center [230, 291] width 13 height 13
click at [983, 10] on icon "button" at bounding box center [990, 13] width 14 height 20
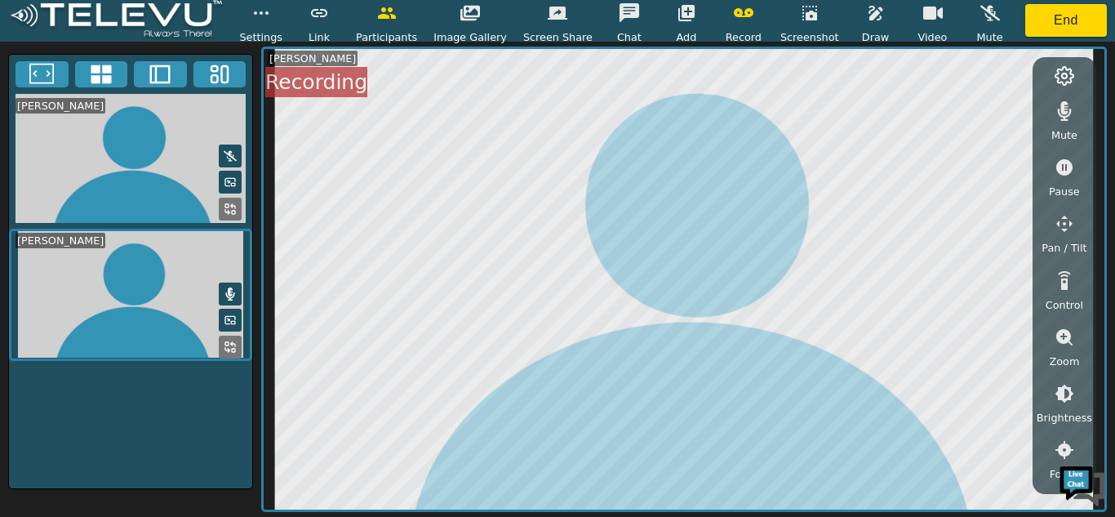
click at [980, 10] on icon "button" at bounding box center [990, 13] width 20 height 16
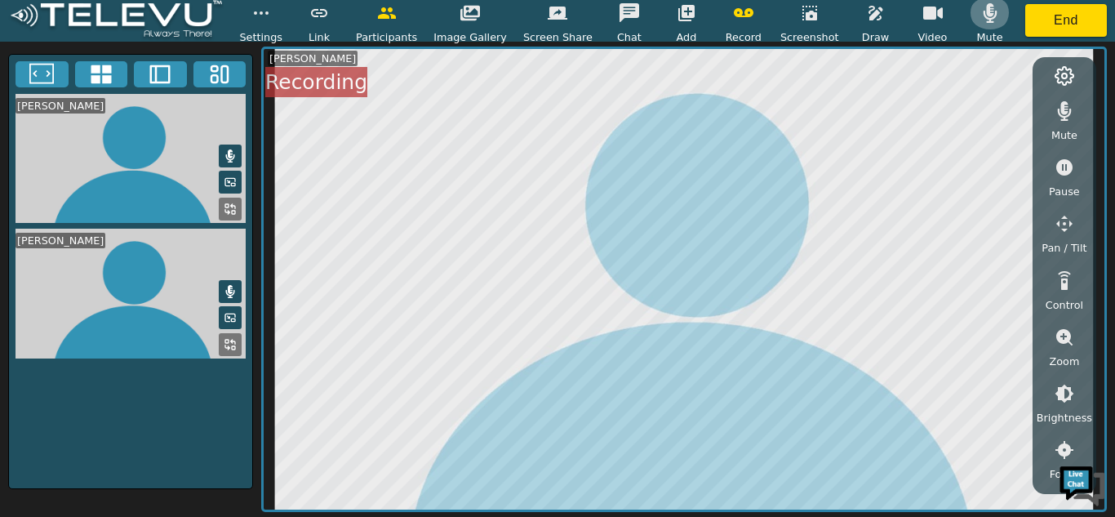
click at [983, 10] on icon "button" at bounding box center [990, 13] width 14 height 20
click at [980, 10] on icon "button" at bounding box center [990, 13] width 20 height 16
click at [228, 151] on icon at bounding box center [230, 155] width 13 height 13
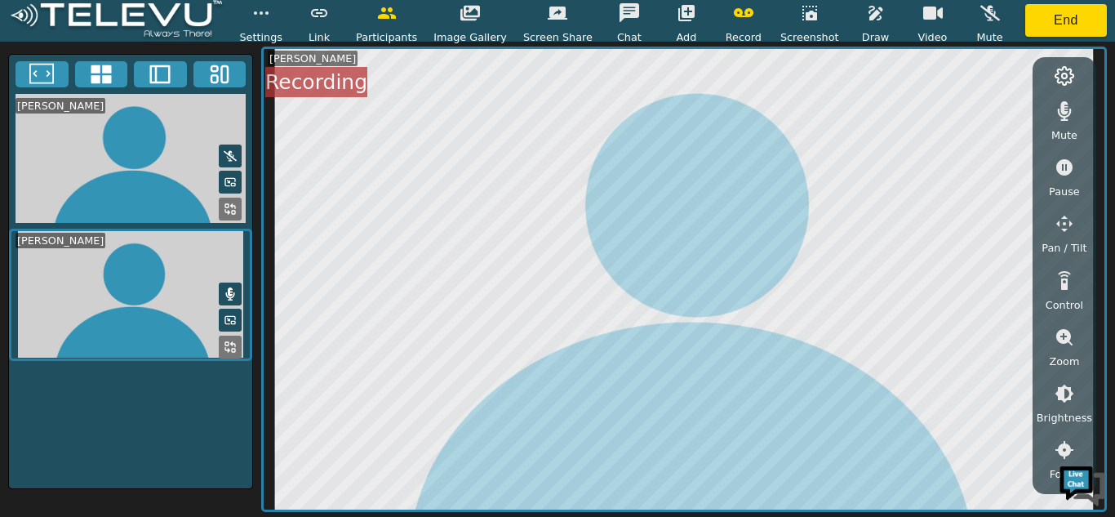
click at [228, 151] on icon at bounding box center [230, 155] width 13 height 13
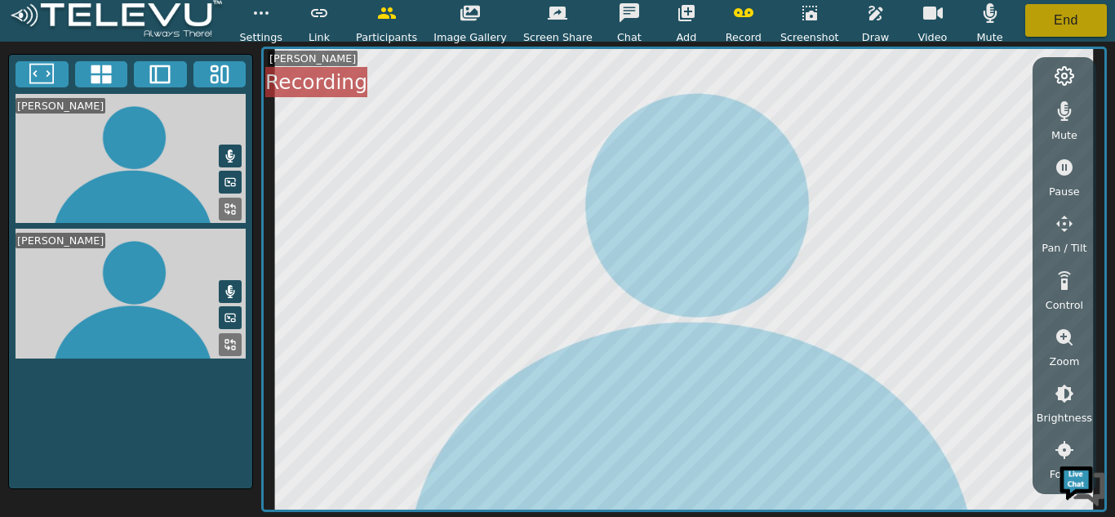
click at [1050, 19] on button "End" at bounding box center [1066, 20] width 82 height 33
